Goal: Check status: Check status

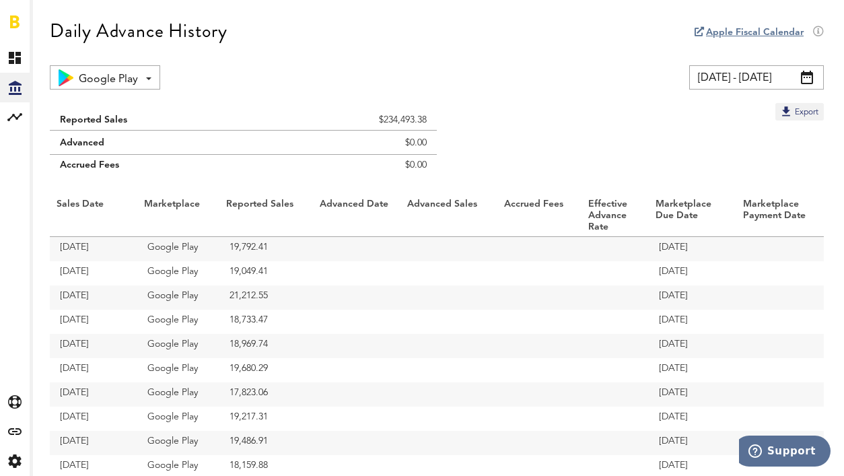
click at [792, 79] on input "[DATE] - [DATE]" at bounding box center [756, 77] width 135 height 24
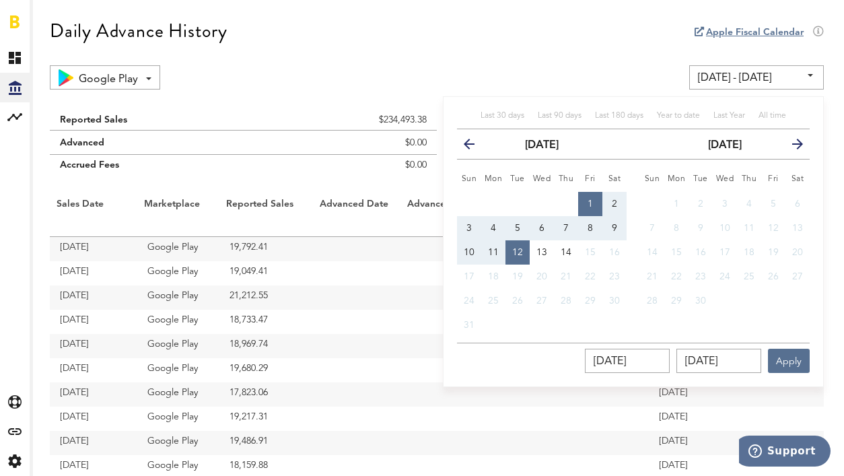
click at [474, 147] on icon "button" at bounding box center [474, 147] width 0 height 0
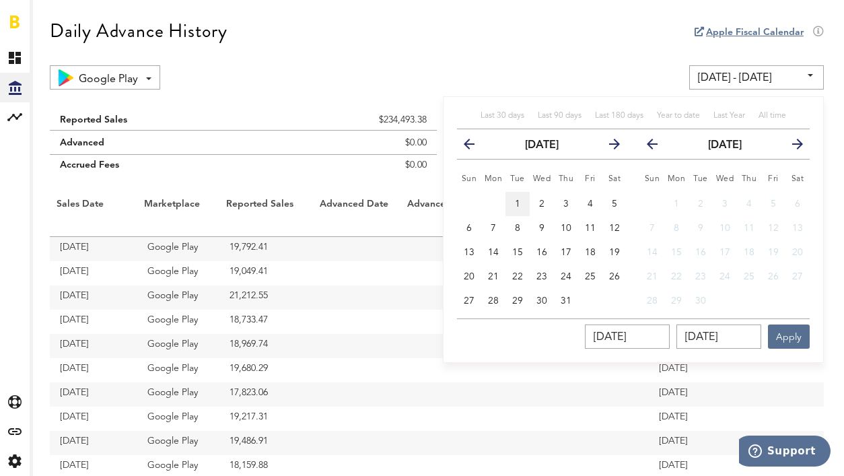
click at [515, 207] on span "1" at bounding box center [517, 203] width 5 height 9
type input "[DATE] - [DATE]"
type input "[DATE]"
click at [567, 291] on button "31" at bounding box center [566, 301] width 24 height 24
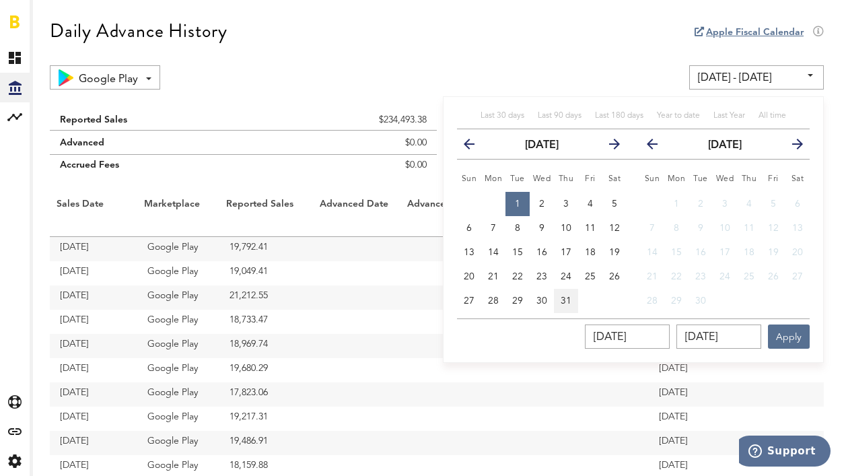
type input "[DATE] - [DATE]"
type input "[DATE]"
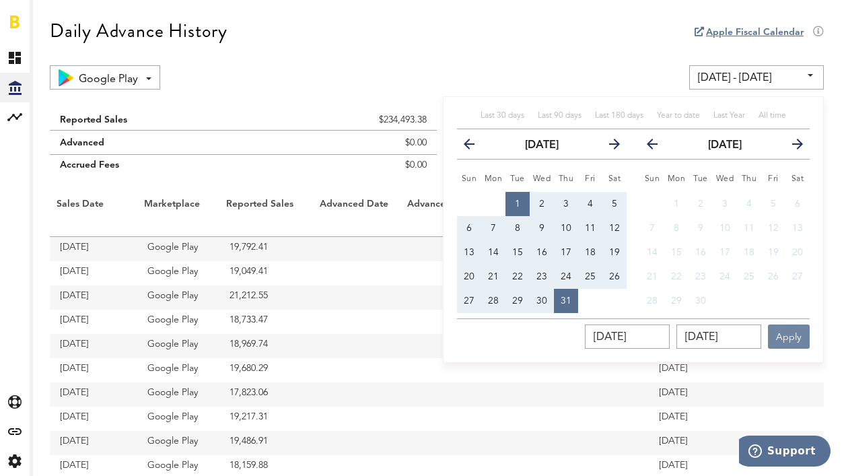
click at [788, 332] on button "Apply" at bounding box center [789, 336] width 42 height 24
